Goal: Information Seeking & Learning: Learn about a topic

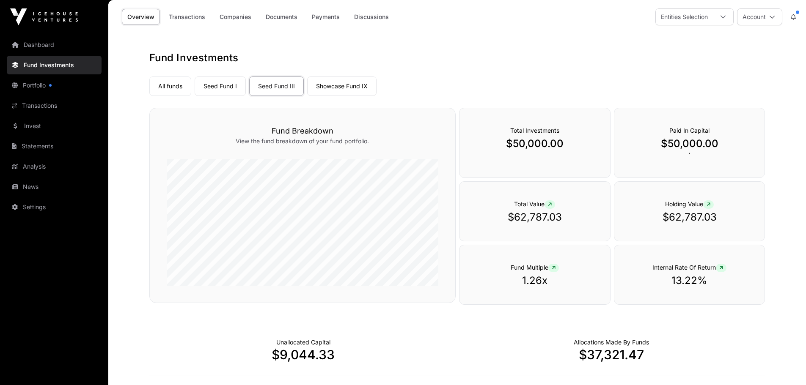
drag, startPoint x: 199, startPoint y: 42, endPoint x: 418, endPoint y: 73, distance: 220.9
click at [418, 73] on nav "All funds Seed Fund I Seed Fund III Showcase Fund IX Select a fund Seed Fund III" at bounding box center [457, 85] width 616 height 40
click at [233, 17] on link "Companies" at bounding box center [235, 17] width 43 height 16
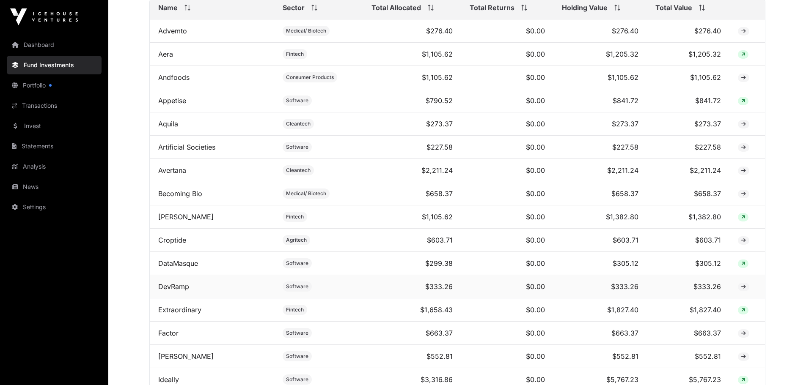
scroll to position [338, 0]
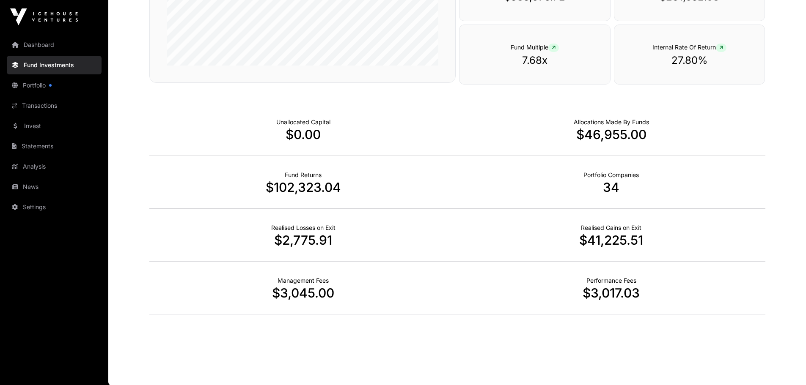
scroll to position [221, 0]
drag, startPoint x: 503, startPoint y: 134, endPoint x: 503, endPoint y: 155, distance: 20.7
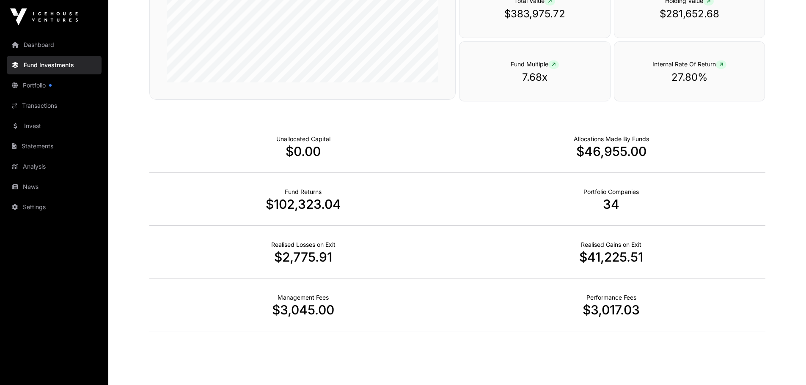
scroll to position [0, 0]
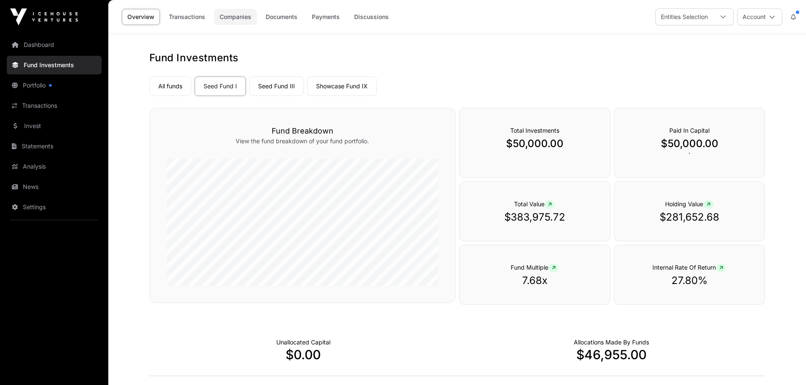
click at [237, 19] on link "Companies" at bounding box center [235, 17] width 43 height 16
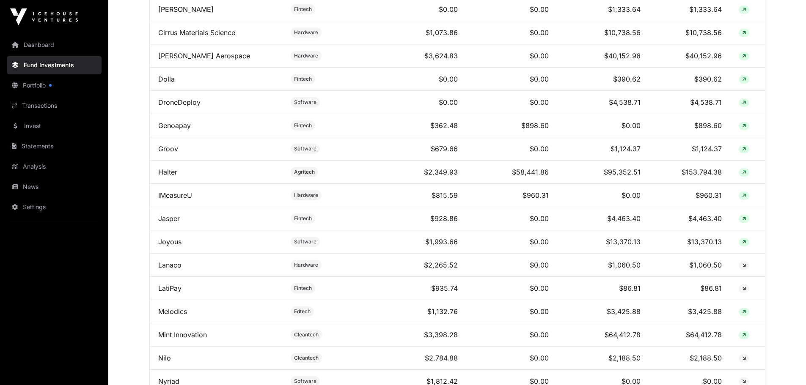
scroll to position [550, 0]
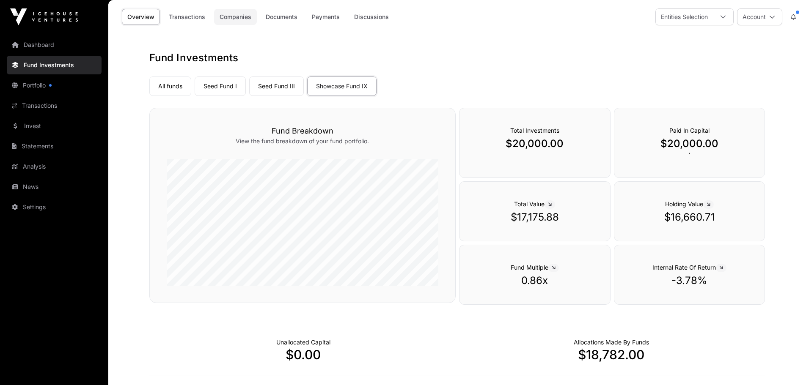
click at [229, 16] on link "Companies" at bounding box center [235, 17] width 43 height 16
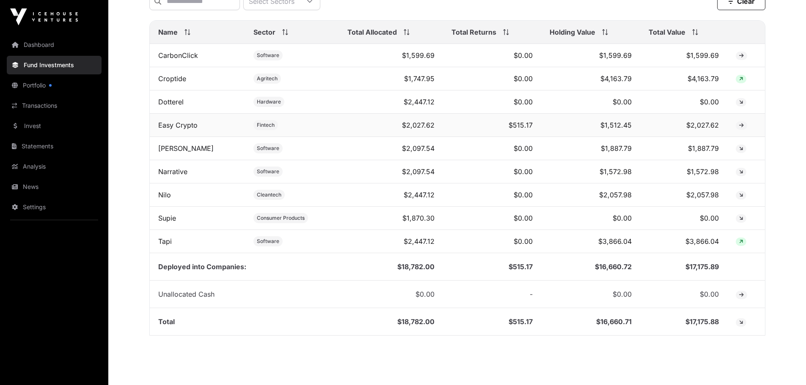
scroll to position [366, 0]
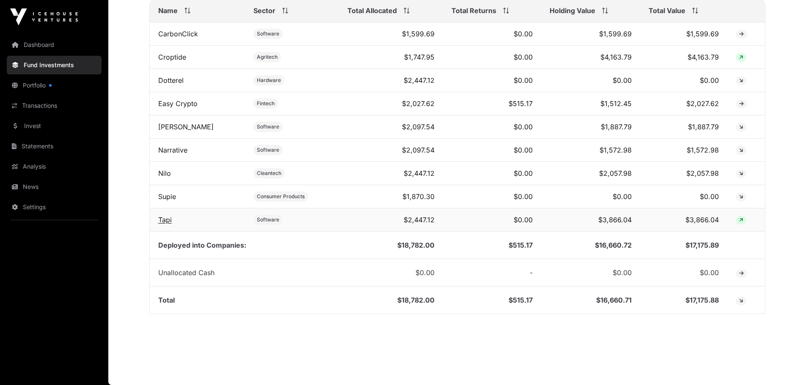
click at [164, 221] on link "Tapi" at bounding box center [165, 220] width 14 height 8
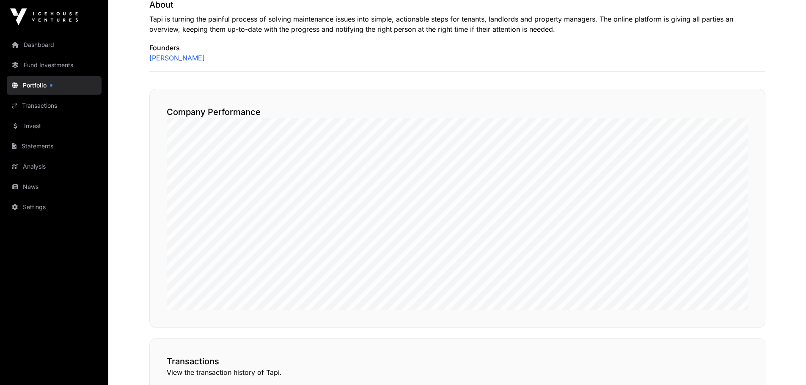
scroll to position [381, 0]
